Goal: Task Accomplishment & Management: Use online tool/utility

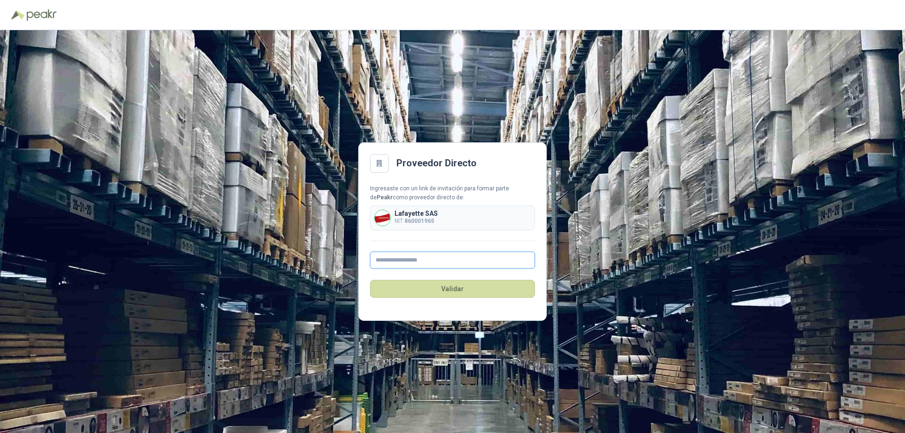
click at [437, 261] on input "text" at bounding box center [452, 260] width 165 height 17
type input "**********"
click at [460, 290] on button "Validar" at bounding box center [452, 289] width 165 height 18
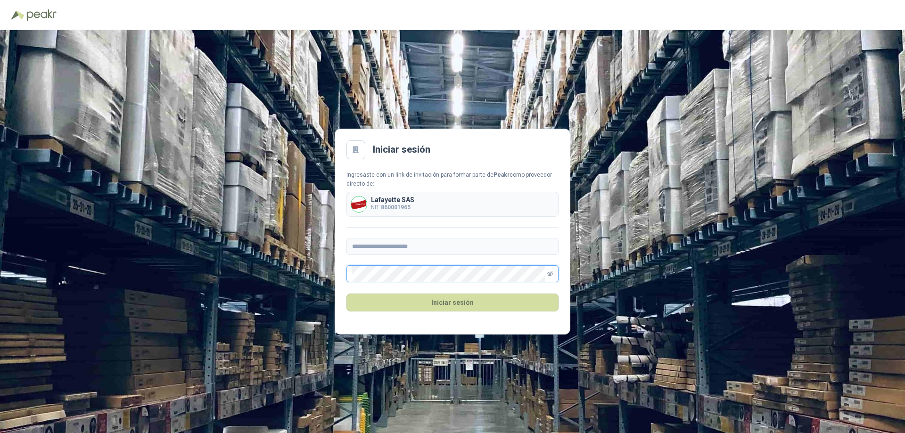
click at [549, 272] on icon "eye-invisible" at bounding box center [550, 274] width 6 height 6
click at [466, 306] on button "Iniciar sesión" at bounding box center [452, 303] width 212 height 18
click at [429, 304] on button "Iniciar sesión" at bounding box center [452, 303] width 212 height 18
click at [397, 204] on b "860001965" at bounding box center [396, 207] width 30 height 7
click at [407, 302] on button "Iniciar sesión" at bounding box center [452, 303] width 212 height 18
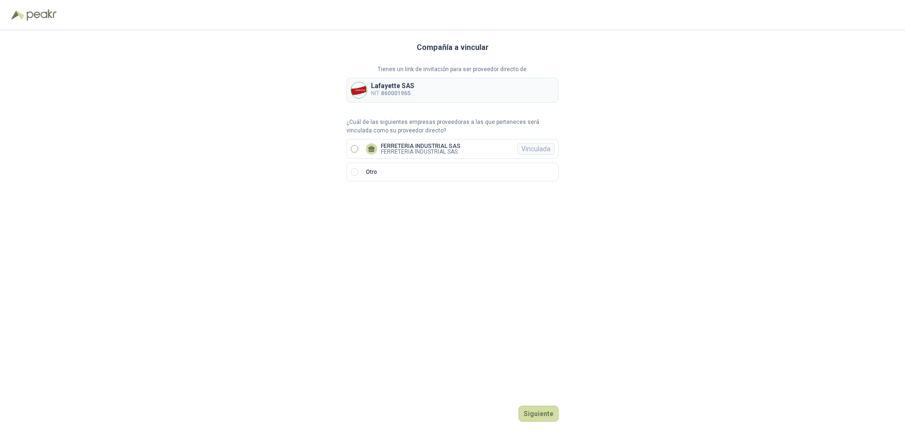
click at [353, 145] on label "FERRETERIA INDUSTRIAL SAS FERRETERIA INDUSTRIAL SAS Vinculada" at bounding box center [452, 149] width 212 height 20
click at [529, 408] on button "Ingresar" at bounding box center [539, 414] width 37 height 16
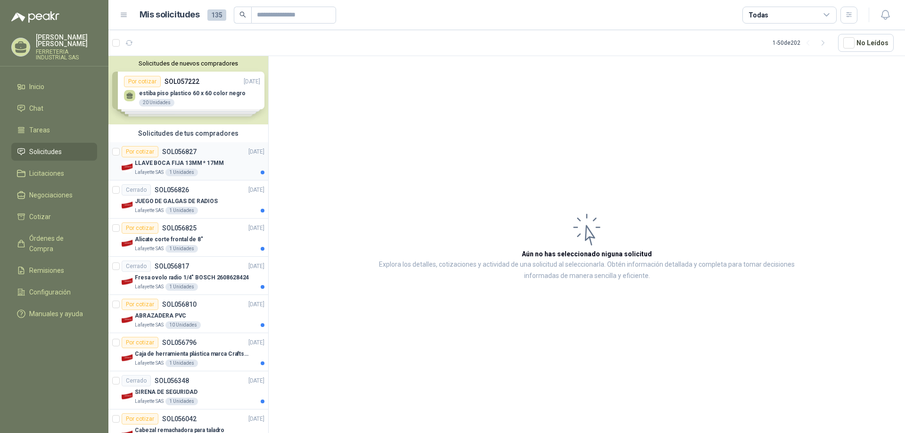
click at [187, 155] on p "SOL056827" at bounding box center [179, 151] width 34 height 7
click at [144, 173] on p "Lafayette SAS" at bounding box center [149, 173] width 29 height 8
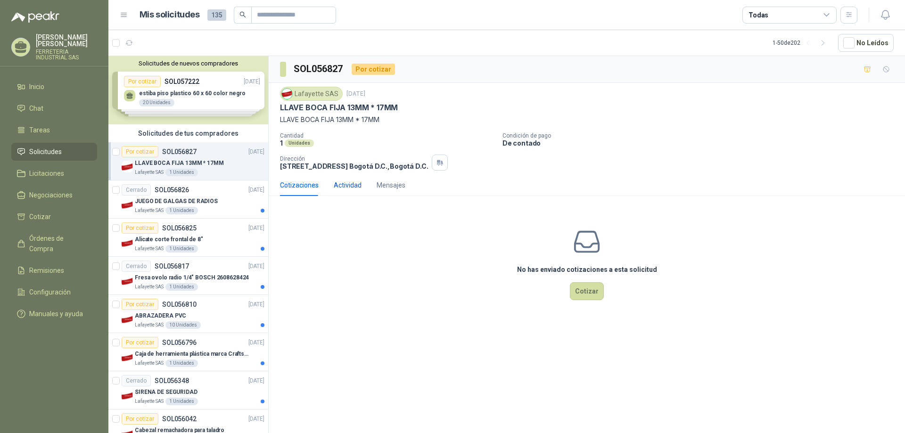
click at [351, 184] on div "Actividad" at bounding box center [348, 185] width 28 height 10
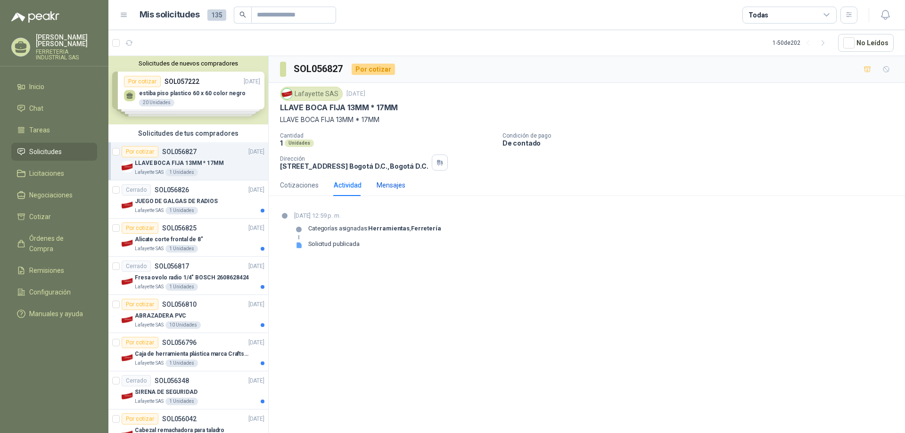
click at [382, 183] on div "Mensajes" at bounding box center [391, 185] width 29 height 10
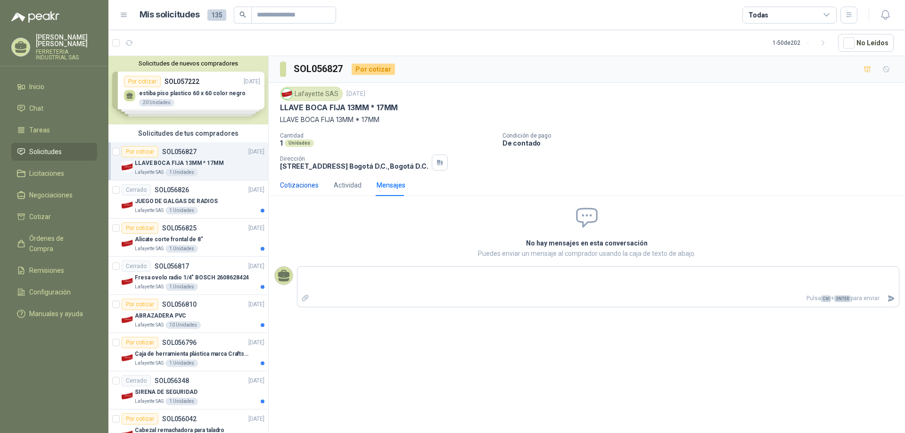
click at [304, 186] on div "Cotizaciones" at bounding box center [299, 185] width 39 height 10
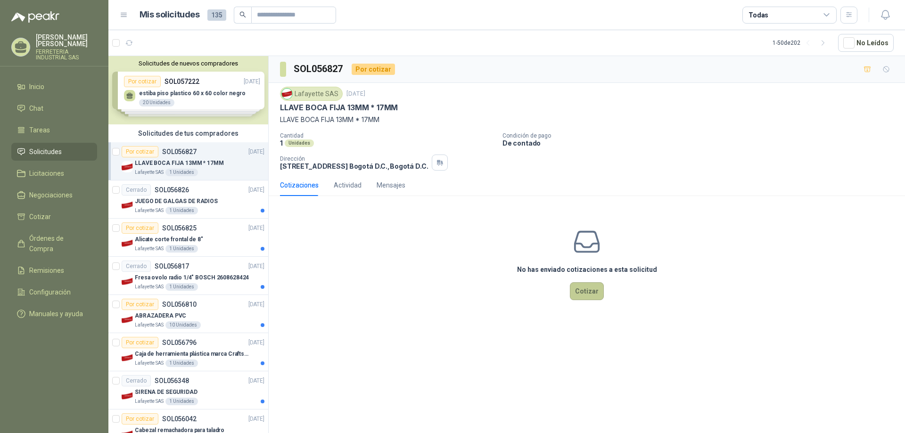
click at [583, 294] on button "Cotizar" at bounding box center [587, 291] width 34 height 18
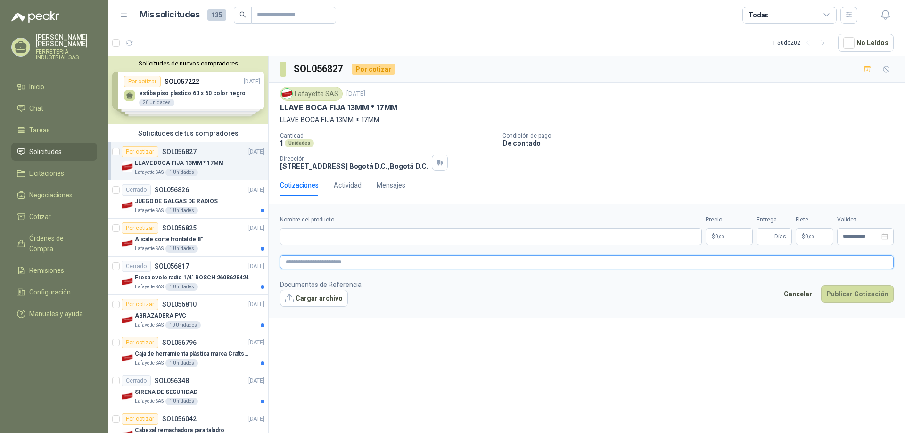
click at [419, 265] on textarea at bounding box center [587, 262] width 614 height 14
click at [189, 155] on p "SOL056827" at bounding box center [179, 151] width 34 height 7
click at [182, 161] on p "LLAVE BOCA FIJA 13MM * 17MM" at bounding box center [179, 163] width 89 height 9
click at [370, 234] on input "Nombre del producto" at bounding box center [491, 236] width 422 height 17
drag, startPoint x: 399, startPoint y: 123, endPoint x: 281, endPoint y: 105, distance: 119.7
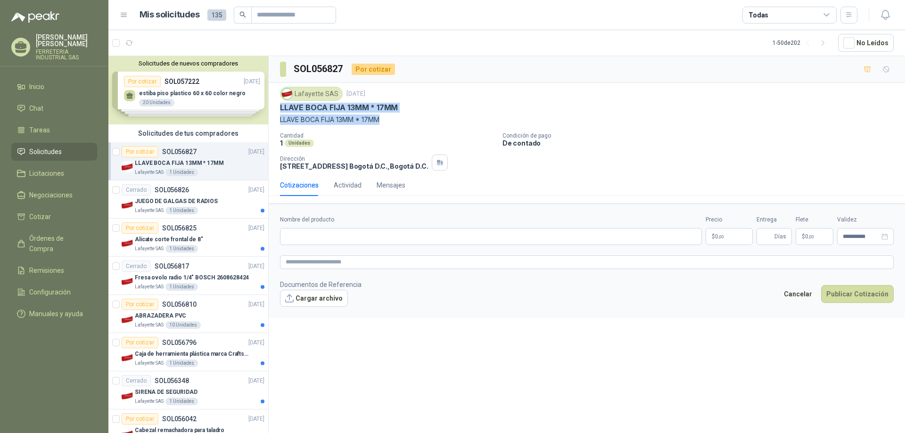
click at [281, 105] on div "Lafayette SAS [DATE] LLAVE BOCA FIJA 13MM * 17MM LLAVE BOCA FIJA 13MM * 17MM" at bounding box center [587, 106] width 614 height 38
click at [187, 237] on p "Alicate corte frontal de 8"" at bounding box center [169, 239] width 68 height 9
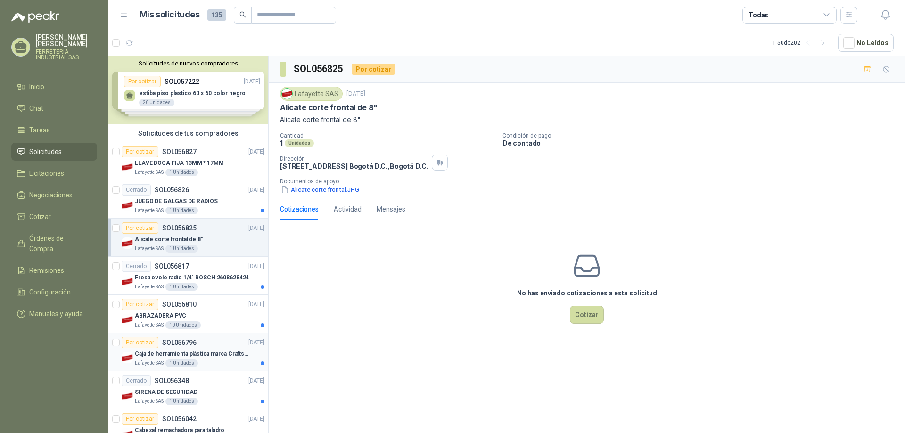
click at [188, 348] on div "Caja de herramienta plástica marca Craftsman de 26 pulgadas color rojo y nego" at bounding box center [200, 353] width 130 height 11
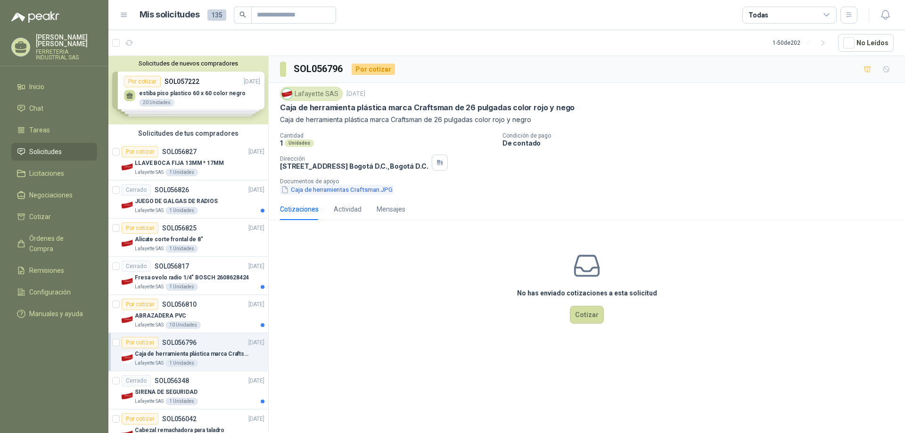
click at [353, 186] on button "Caja de herramientas Craftsman.JPG" at bounding box center [337, 190] width 114 height 10
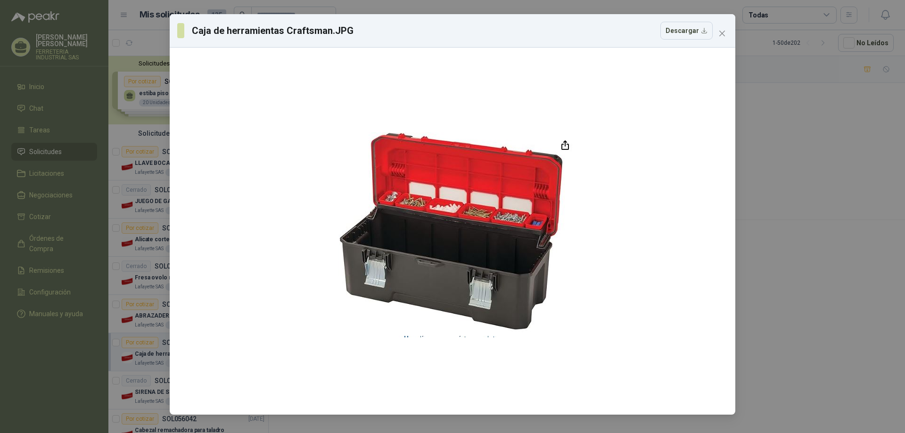
click at [730, 35] on div "Caja de herramientas Craftsman.JPG Descargar" at bounding box center [453, 30] width 566 height 33
click at [727, 33] on span "Close" at bounding box center [721, 34] width 15 height 8
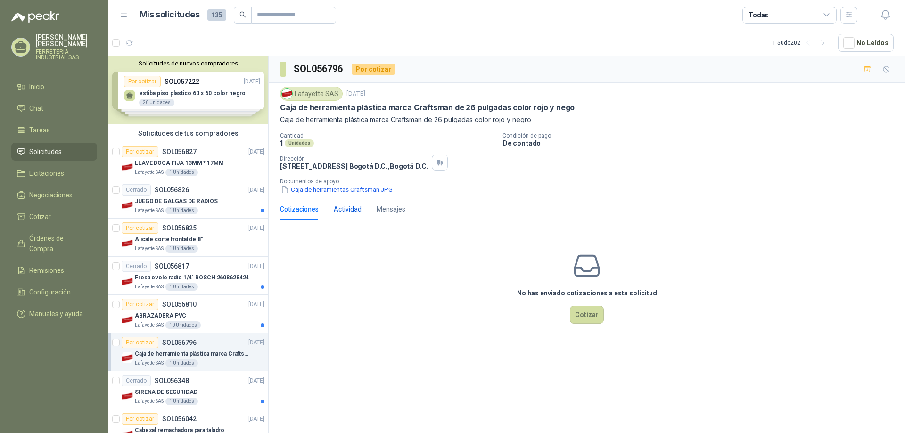
click at [349, 207] on div "Actividad" at bounding box center [348, 209] width 28 height 10
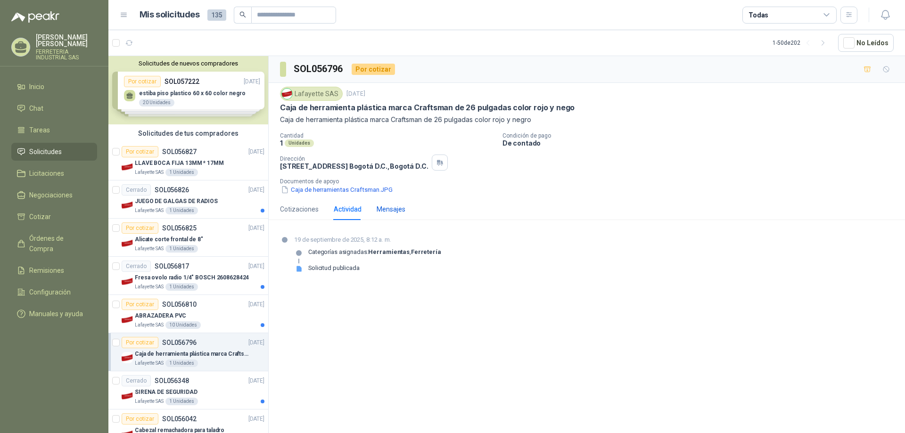
click at [384, 207] on div "Mensajes" at bounding box center [391, 209] width 29 height 10
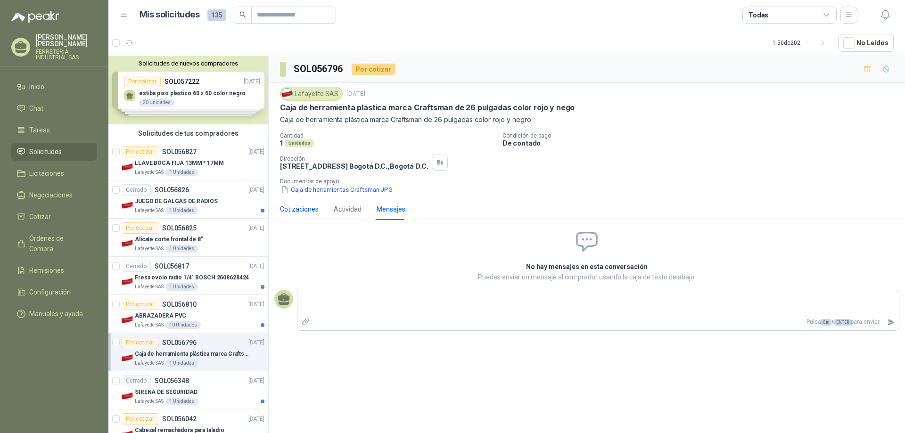
click at [303, 205] on div "Cotizaciones" at bounding box center [299, 209] width 39 height 10
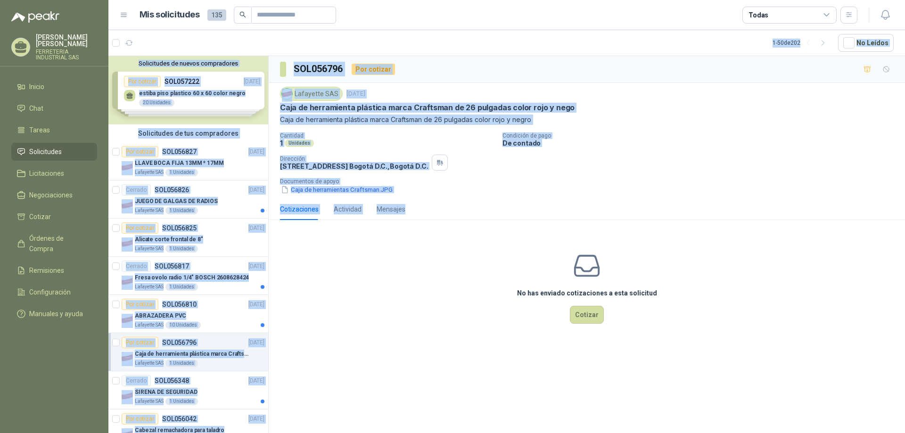
drag, startPoint x: 270, startPoint y: 53, endPoint x: 541, endPoint y: 199, distance: 307.2
click at [541, 199] on section "1 - 50 de 202 No Leídos Solicitudes de nuevos compradores Por cotizar SOL057222…" at bounding box center [506, 231] width 796 height 403
click at [525, 207] on div "Cotizaciones Actividad Mensajes" at bounding box center [587, 209] width 614 height 22
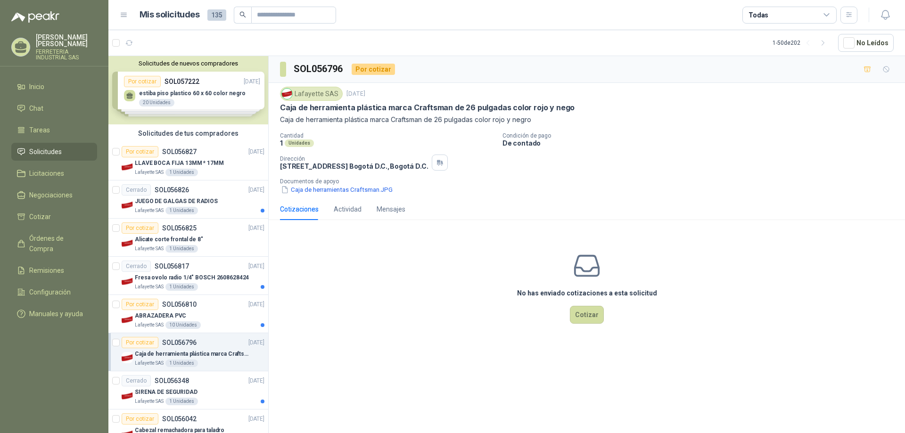
click at [303, 189] on button "Caja de herramientas Craftsman.JPG" at bounding box center [337, 190] width 114 height 10
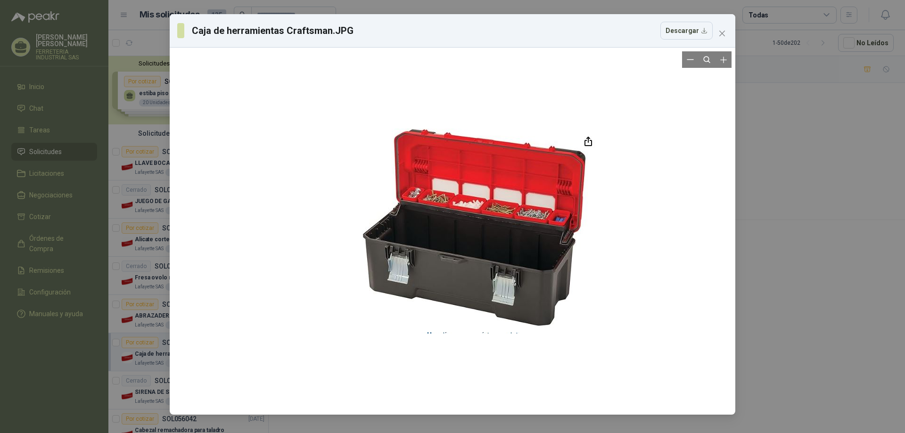
drag, startPoint x: 330, startPoint y: 125, endPoint x: 353, endPoint y: 122, distance: 23.4
click at [353, 122] on div at bounding box center [452, 231] width 558 height 360
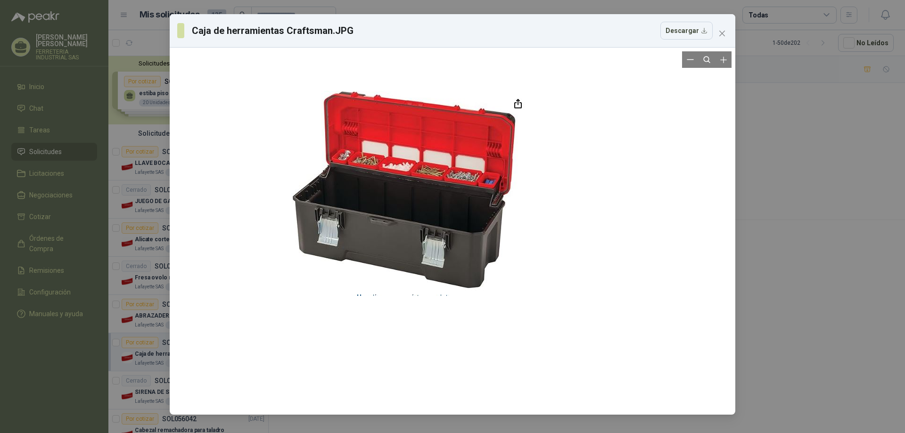
drag, startPoint x: 414, startPoint y: 168, endPoint x: 291, endPoint y: 124, distance: 130.4
click at [289, 125] on div at bounding box center [405, 190] width 243 height 360
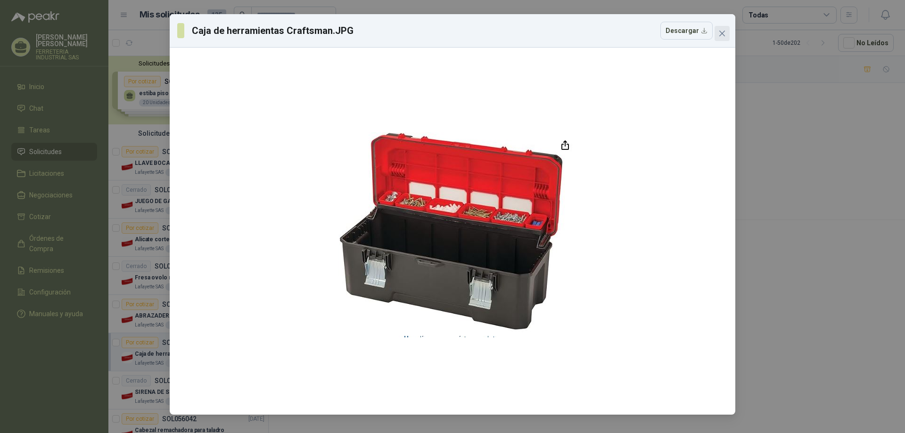
click at [725, 30] on icon "close" at bounding box center [722, 34] width 8 height 8
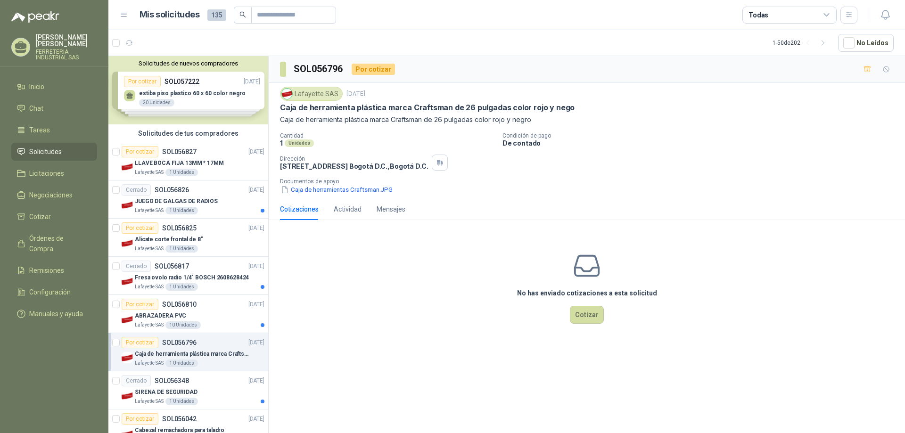
click at [193, 350] on p "Caja de herramienta plástica marca Craftsman de 26 pulgadas color rojo y nego" at bounding box center [193, 354] width 117 height 9
click at [352, 206] on div "Actividad" at bounding box center [348, 209] width 28 height 10
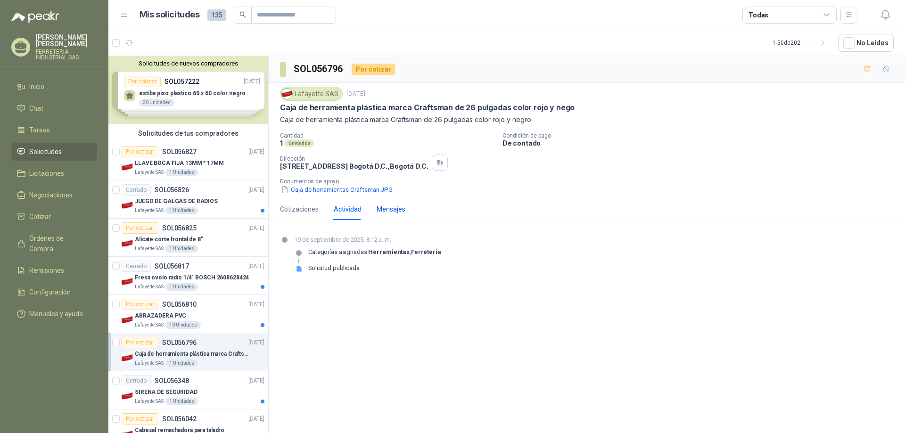
click at [398, 210] on div "Mensajes" at bounding box center [391, 209] width 29 height 10
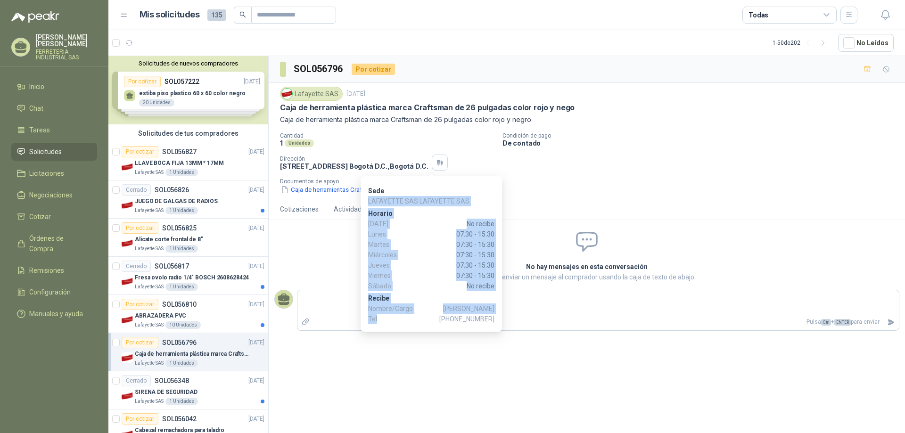
drag, startPoint x: 495, startPoint y: 319, endPoint x: 366, endPoint y: 202, distance: 174.1
click at [366, 202] on div "Sede LAFAYETTE SAS LAFAYETTE SAS [PERSON_NAME][DATE] No recibe [DATE] 07:30 - 1…" at bounding box center [431, 254] width 141 height 156
click at [447, 274] on span "07:30 - 15:30" at bounding box center [450, 276] width 89 height 10
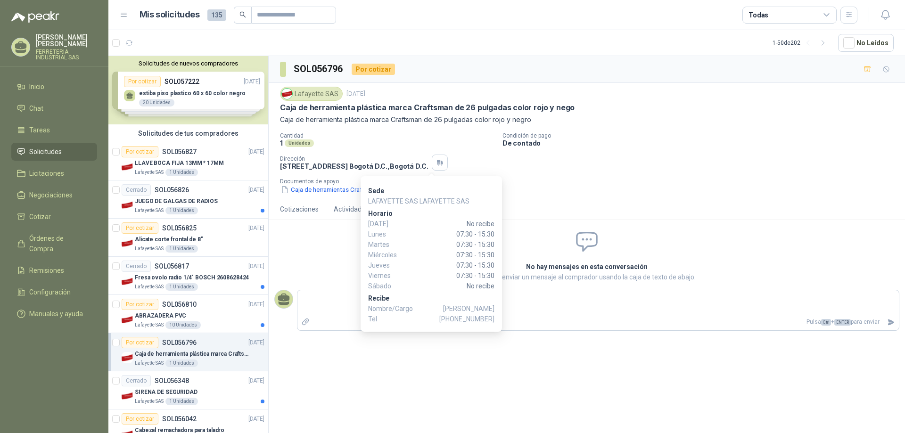
click at [470, 318] on span "[PHONE_NUMBER]" at bounding box center [466, 319] width 55 height 10
drag, startPoint x: 367, startPoint y: 223, endPoint x: 455, endPoint y: 246, distance: 91.4
click at [454, 246] on div "Sede LAFAYETTE SAS LAFAYETTE SAS [PERSON_NAME][DATE] No recibe [DATE] 07:30 - 1…" at bounding box center [431, 254] width 141 height 156
drag, startPoint x: 466, startPoint y: 251, endPoint x: 464, endPoint y: 259, distance: 8.1
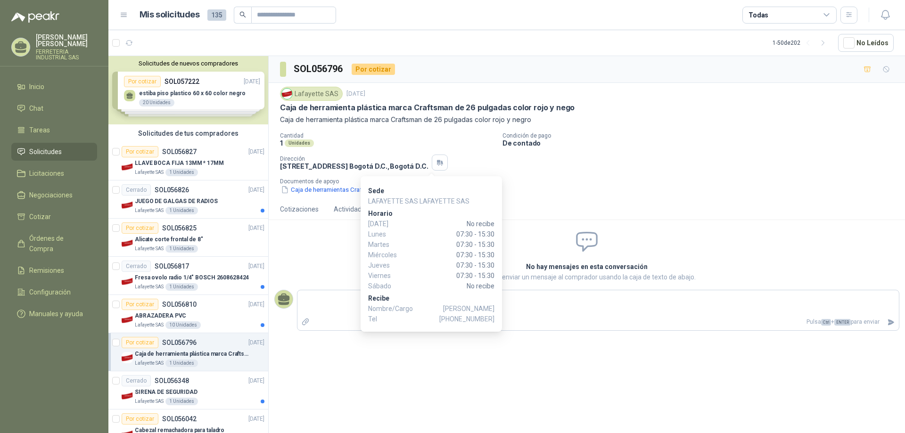
click at [465, 255] on span "07:30 - 15:30" at bounding box center [450, 255] width 89 height 10
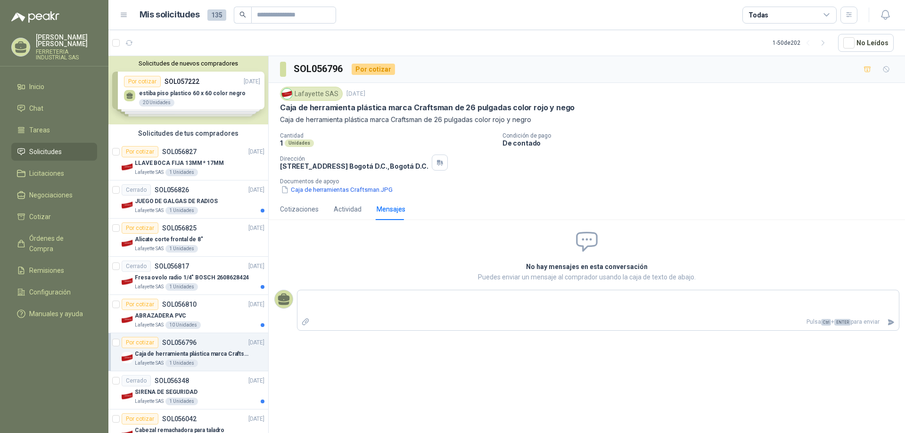
click at [329, 95] on div "Lafayette SAS" at bounding box center [311, 94] width 63 height 14
click at [298, 140] on div "Unidades" at bounding box center [299, 144] width 29 height 8
click at [297, 145] on div "Unidades" at bounding box center [299, 144] width 29 height 8
click at [460, 146] on div "1 Unidades" at bounding box center [387, 143] width 215 height 8
click at [515, 130] on div "Lafayette SAS [DATE] Caja de herramienta plástica marca Craftsman de 26 pulgada…" at bounding box center [587, 141] width 614 height 108
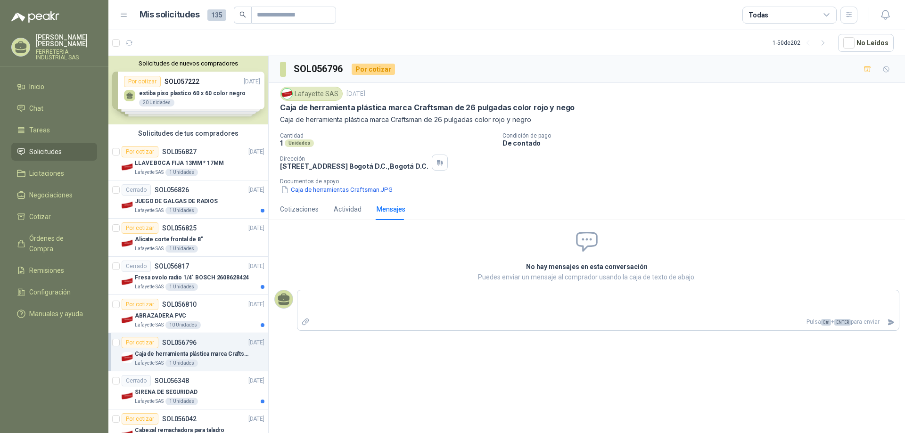
drag, startPoint x: 526, startPoint y: 132, endPoint x: 531, endPoint y: 140, distance: 9.5
click at [531, 140] on div "Lafayette SAS [DATE] Caja de herramienta plástica marca Craftsman de 26 pulgada…" at bounding box center [587, 141] width 614 height 108
drag, startPoint x: 843, startPoint y: 212, endPoint x: 851, endPoint y: 230, distance: 19.6
click at [845, 216] on div "Cotizaciones Actividad Mensajes" at bounding box center [587, 209] width 614 height 22
click at [888, 67] on icon "button" at bounding box center [886, 69] width 6 height 6
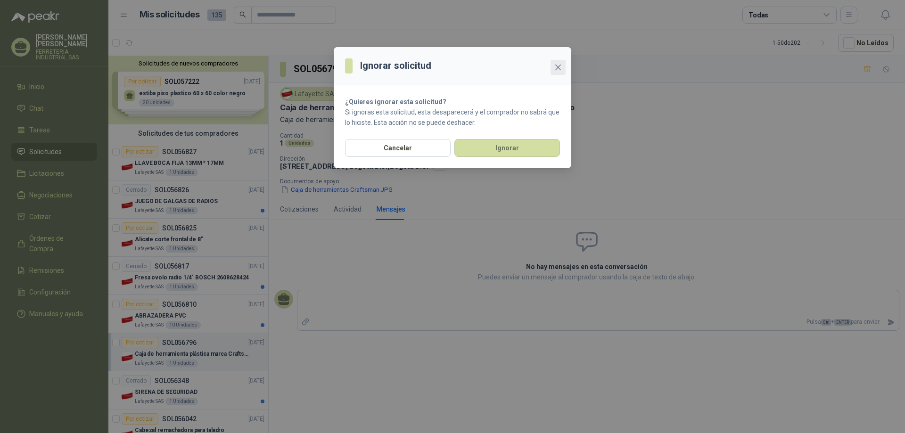
click at [559, 64] on icon "close" at bounding box center [558, 68] width 8 height 8
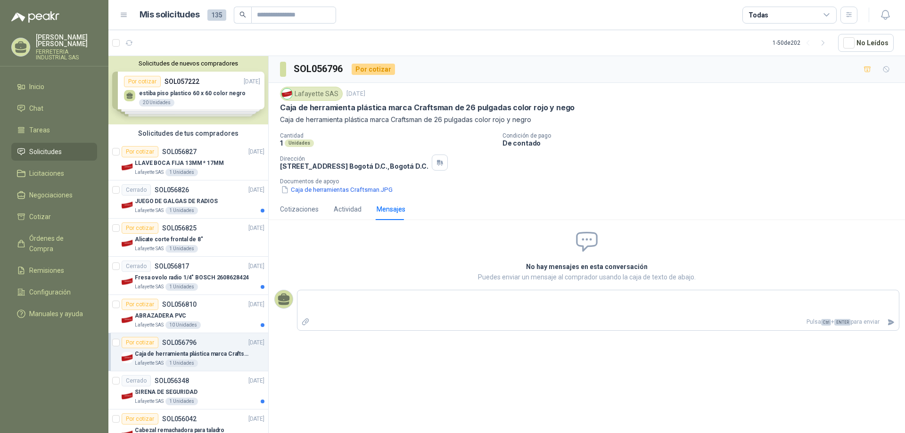
click at [215, 103] on div "Solicitudes de nuevos compradores Por cotizar SOL057222 [DATE] estiba piso plas…" at bounding box center [188, 90] width 160 height 68
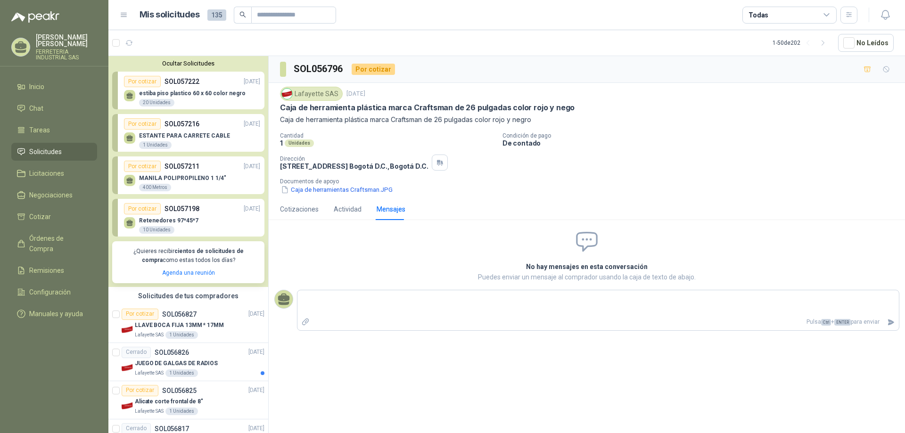
drag, startPoint x: 296, startPoint y: 94, endPoint x: 289, endPoint y: 97, distance: 7.6
click at [296, 94] on div "Lafayette SAS" at bounding box center [311, 94] width 63 height 14
click at [191, 222] on p "Retenedores 97*45*7" at bounding box center [168, 220] width 59 height 7
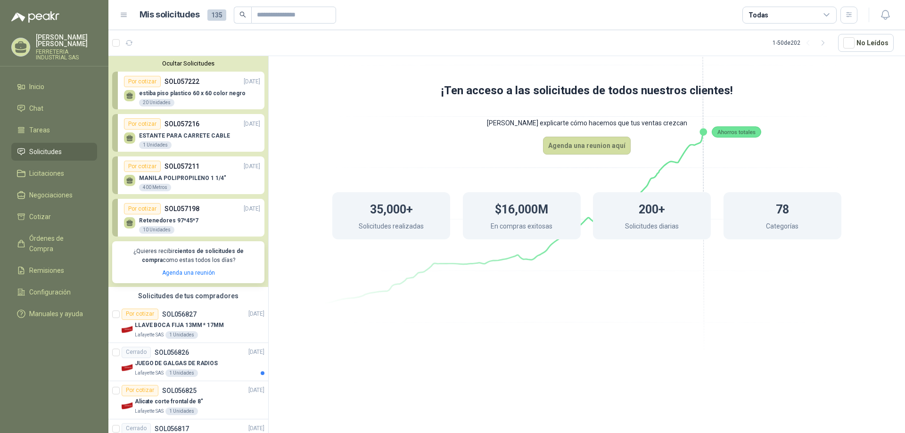
click at [141, 206] on div "Por cotizar" at bounding box center [142, 208] width 37 height 11
click at [151, 168] on div "Por cotizar" at bounding box center [142, 166] width 37 height 11
click at [162, 128] on div "Por cotizar SOL057216 [DATE]" at bounding box center [192, 123] width 136 height 11
click at [193, 139] on p "ESTANTE PARA CARRETE CABLE" at bounding box center [184, 135] width 91 height 7
click at [195, 138] on p "ESTANTE PARA CARRETE CABLE" at bounding box center [184, 135] width 91 height 7
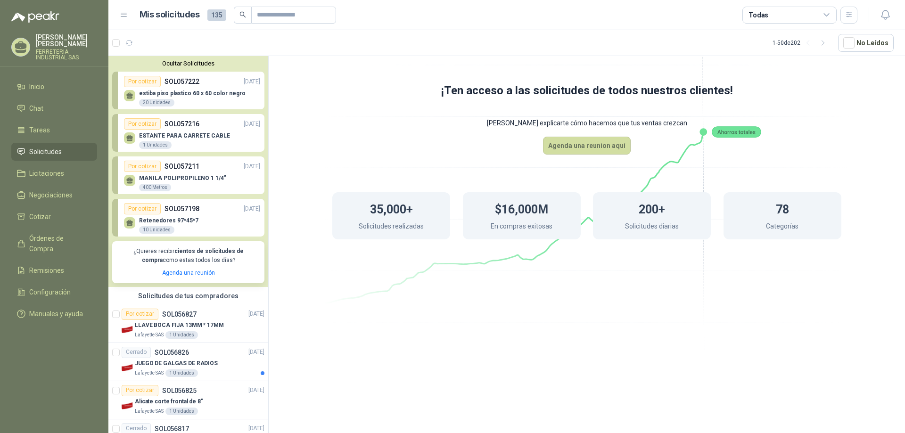
click at [186, 85] on p "SOL057222" at bounding box center [181, 81] width 35 height 10
click at [188, 65] on button "Ocultar Solicitudes" at bounding box center [188, 63] width 152 height 7
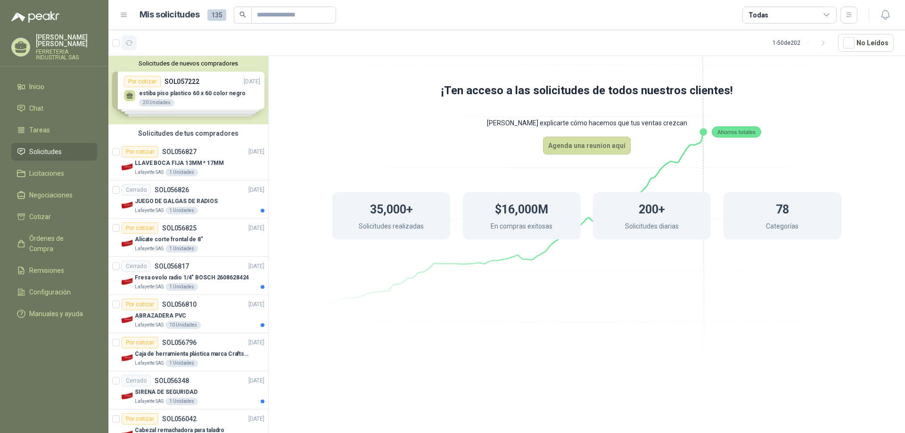
click at [128, 39] on icon "button" at bounding box center [129, 43] width 8 height 8
click at [153, 100] on div "Solicitudes de nuevos compradores Por cotizar SOL057222 [DATE] estiba piso plas…" at bounding box center [188, 90] width 160 height 68
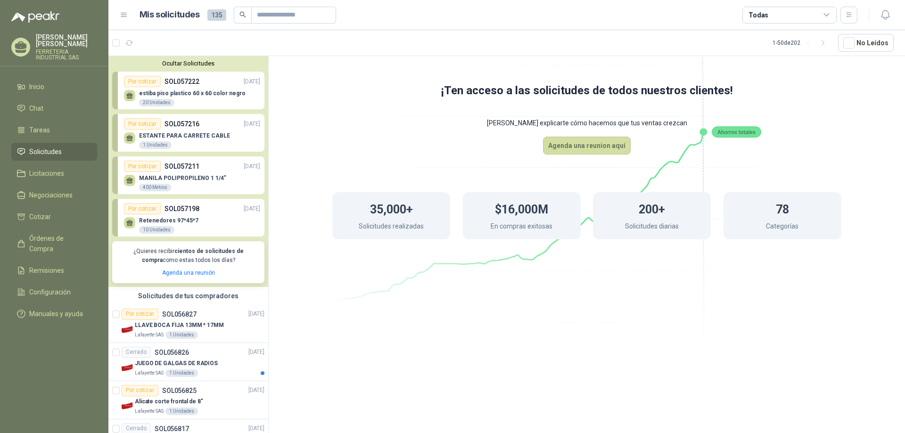
click at [195, 98] on div "estiba piso plastico 60 x 60 color negro 20 Unidades" at bounding box center [192, 98] width 107 height 17
click at [221, 90] on div "estiba piso plastico 60 x 60 color negro 20 Unidades" at bounding box center [192, 97] width 136 height 20
drag, startPoint x: 230, startPoint y: 81, endPoint x: 176, endPoint y: 81, distance: 54.2
click at [244, 81] on p "[DATE]" at bounding box center [252, 81] width 16 height 9
click at [171, 63] on button "Ocultar Solicitudes" at bounding box center [188, 63] width 152 height 7
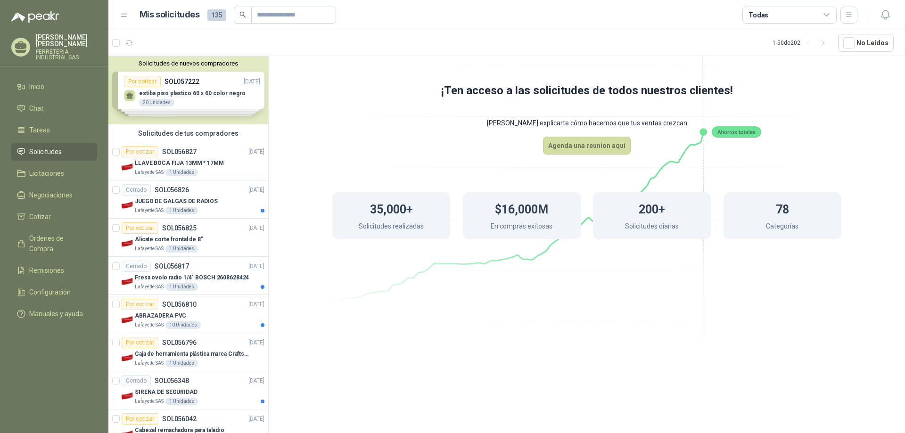
click at [120, 42] on div at bounding box center [124, 42] width 25 height 15
click at [340, 277] on div "35,000+ Solicitudes realizadas $16,000M En compras exitosas 200+ Solicitudes di…" at bounding box center [587, 216] width 584 height 123
